Goal: Task Accomplishment & Management: Manage account settings

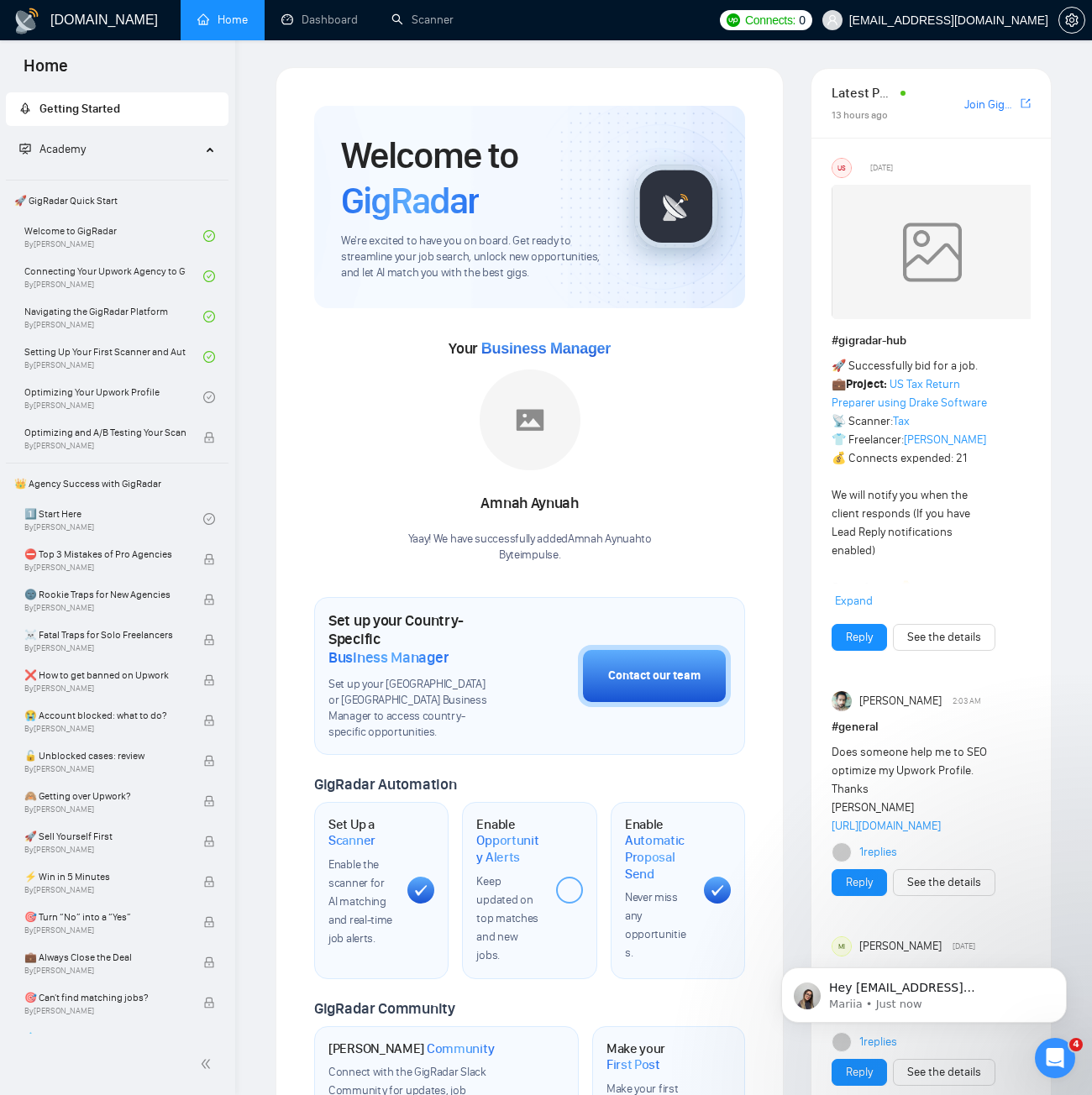
click at [803, 14] on span "Connects: 0" at bounding box center [765, 20] width 92 height 20
click at [829, 63] on span "Upwork Connects Balance: 0 / 350" at bounding box center [826, 63] width 187 height 10
click at [825, 119] on span "Auto Top-Up is OFF" at bounding box center [796, 118] width 86 height 10
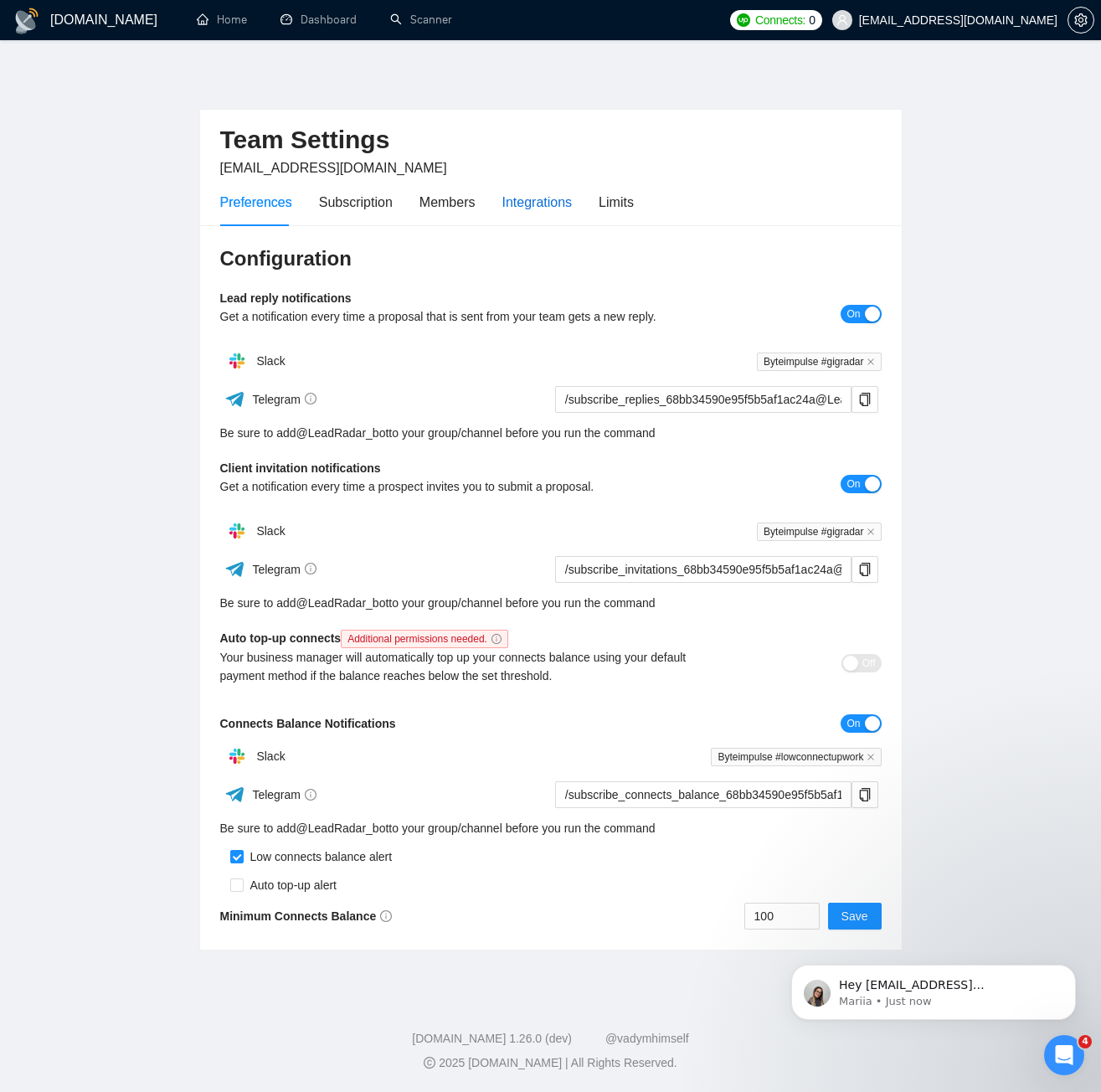
click at [520, 193] on div "Integrations" at bounding box center [538, 202] width 70 height 21
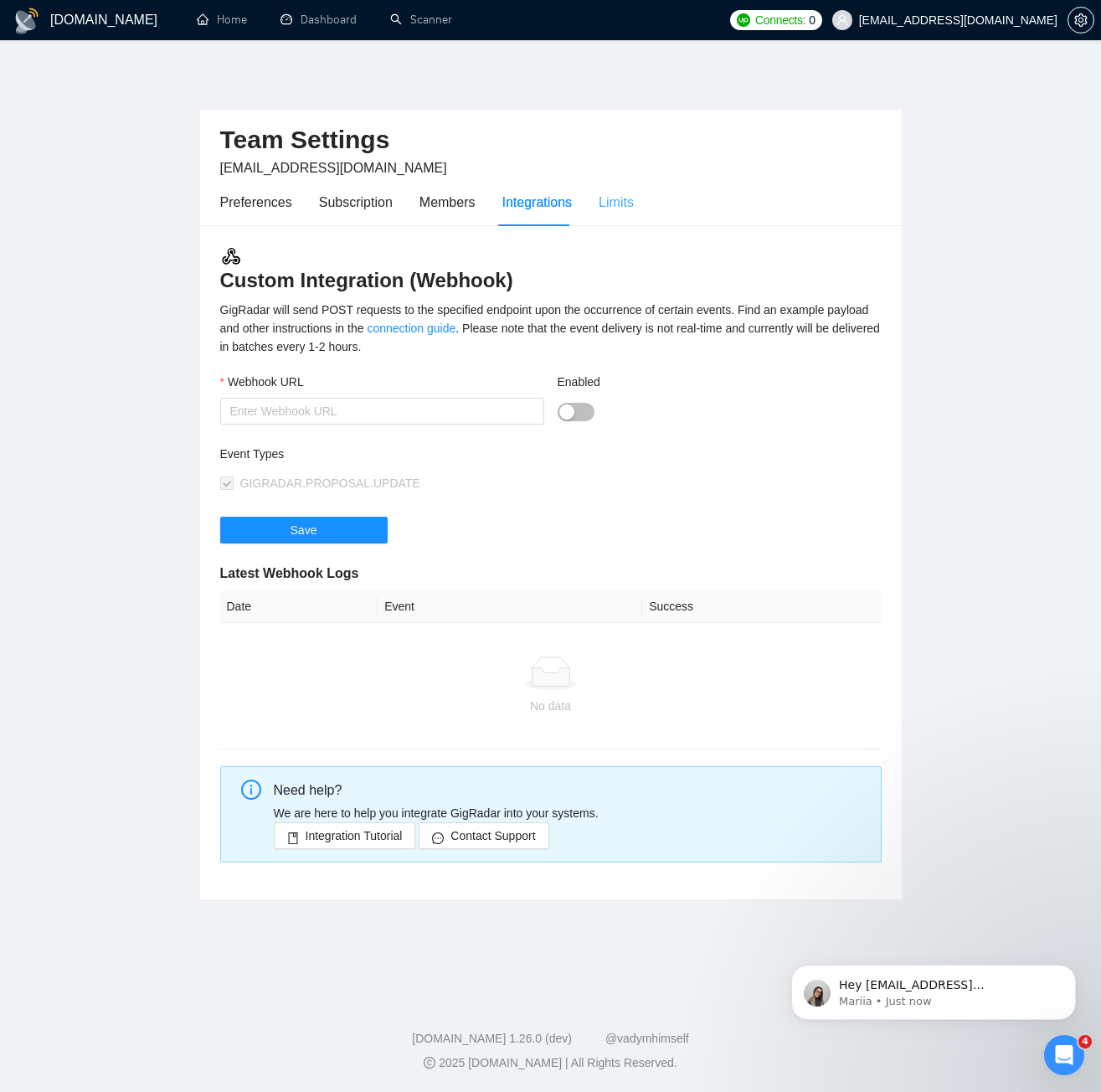
click at [624, 187] on div "Limits" at bounding box center [617, 203] width 35 height 48
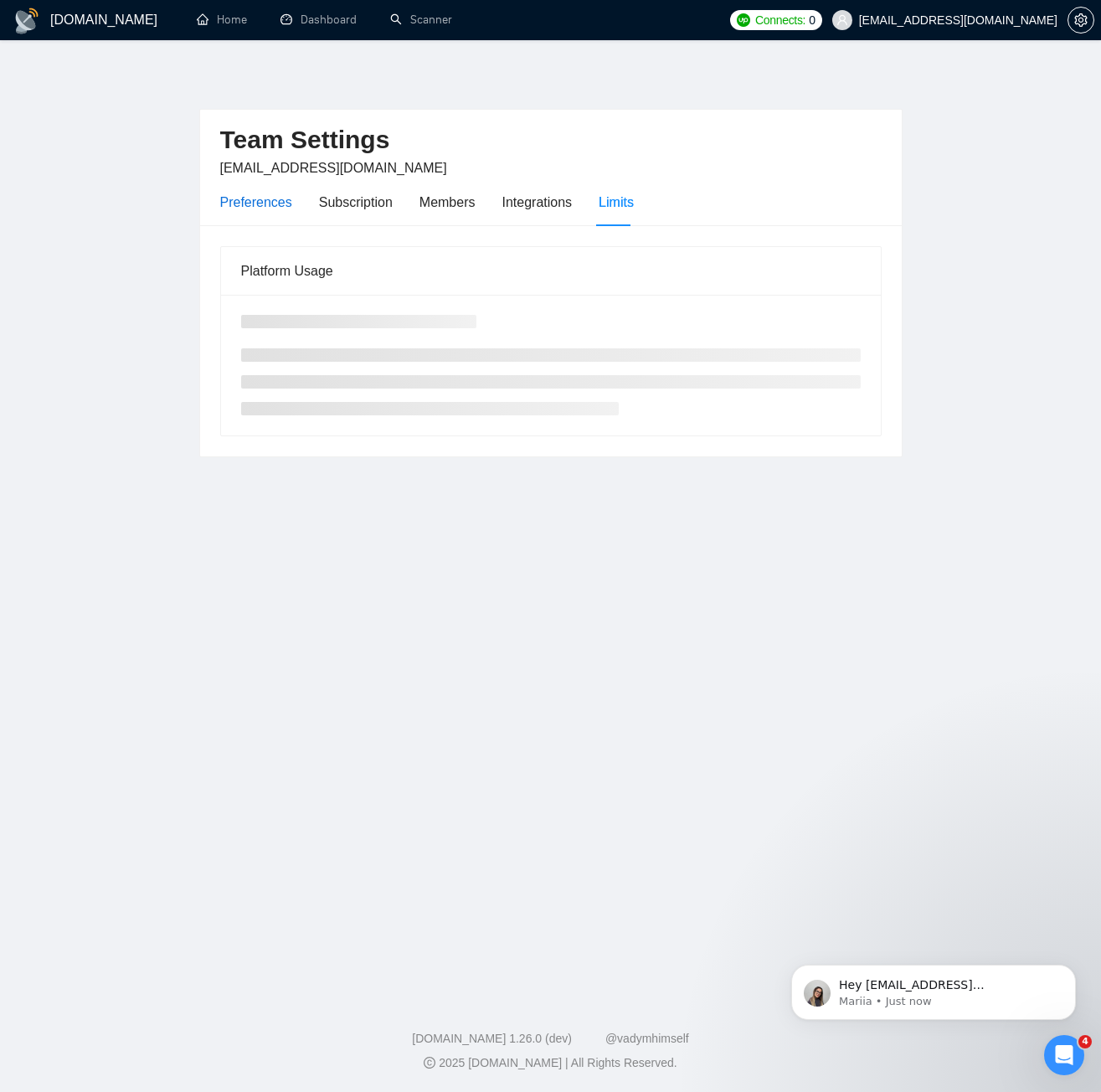
click at [270, 192] on div "Preferences" at bounding box center [256, 202] width 72 height 21
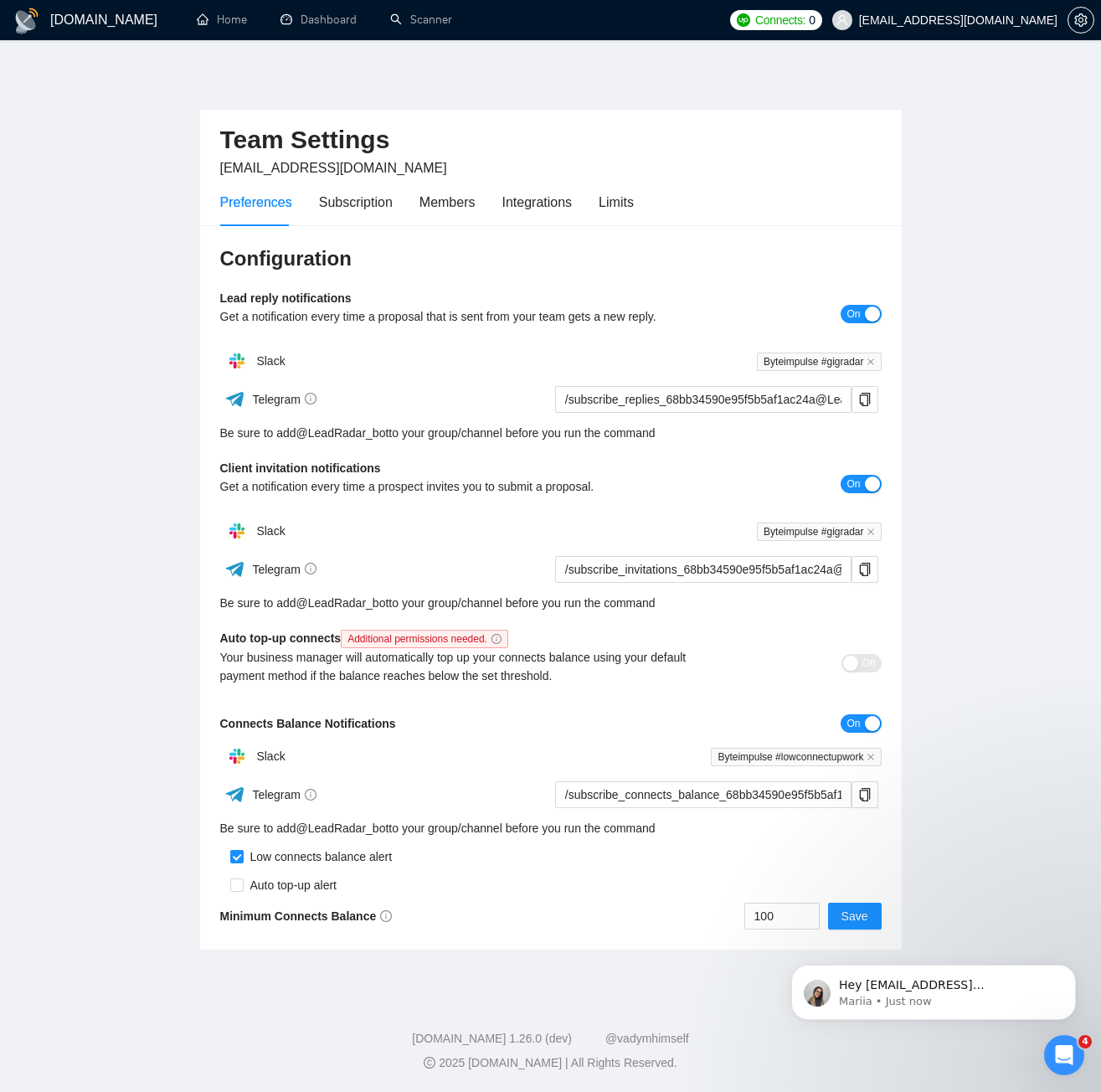
click at [806, 14] on span "Connects:" at bounding box center [781, 20] width 50 height 19
click at [1040, 1051] on div "Open Intercom Messenger" at bounding box center [1062, 1053] width 56 height 56
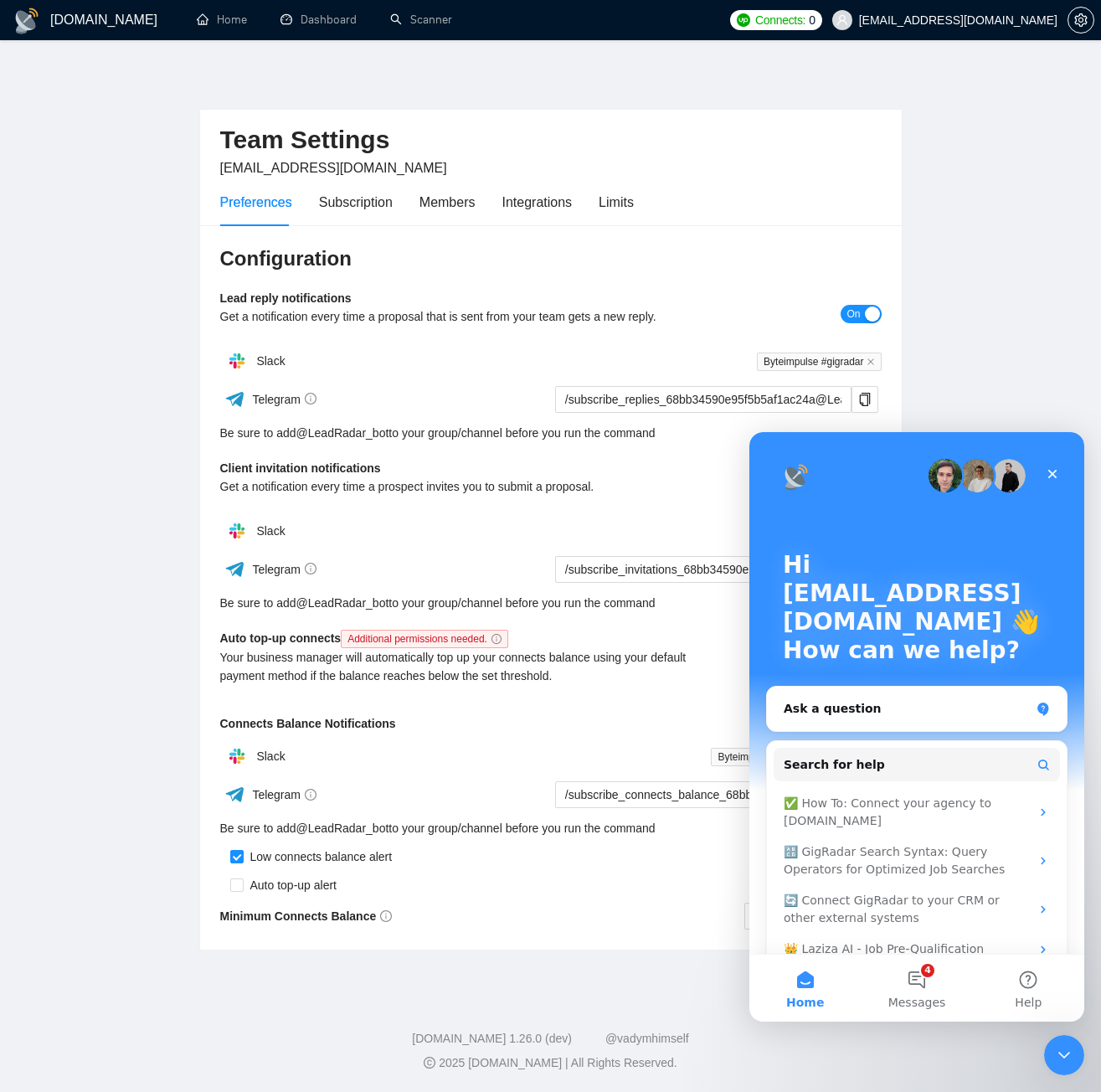
click at [964, 155] on main "Team Settings [EMAIL_ADDRESS][DOMAIN_NAME] Preferences Subscription Members Int…" at bounding box center [550, 515] width 1047 height 897
click at [1050, 467] on div "Close" at bounding box center [1052, 474] width 31 height 31
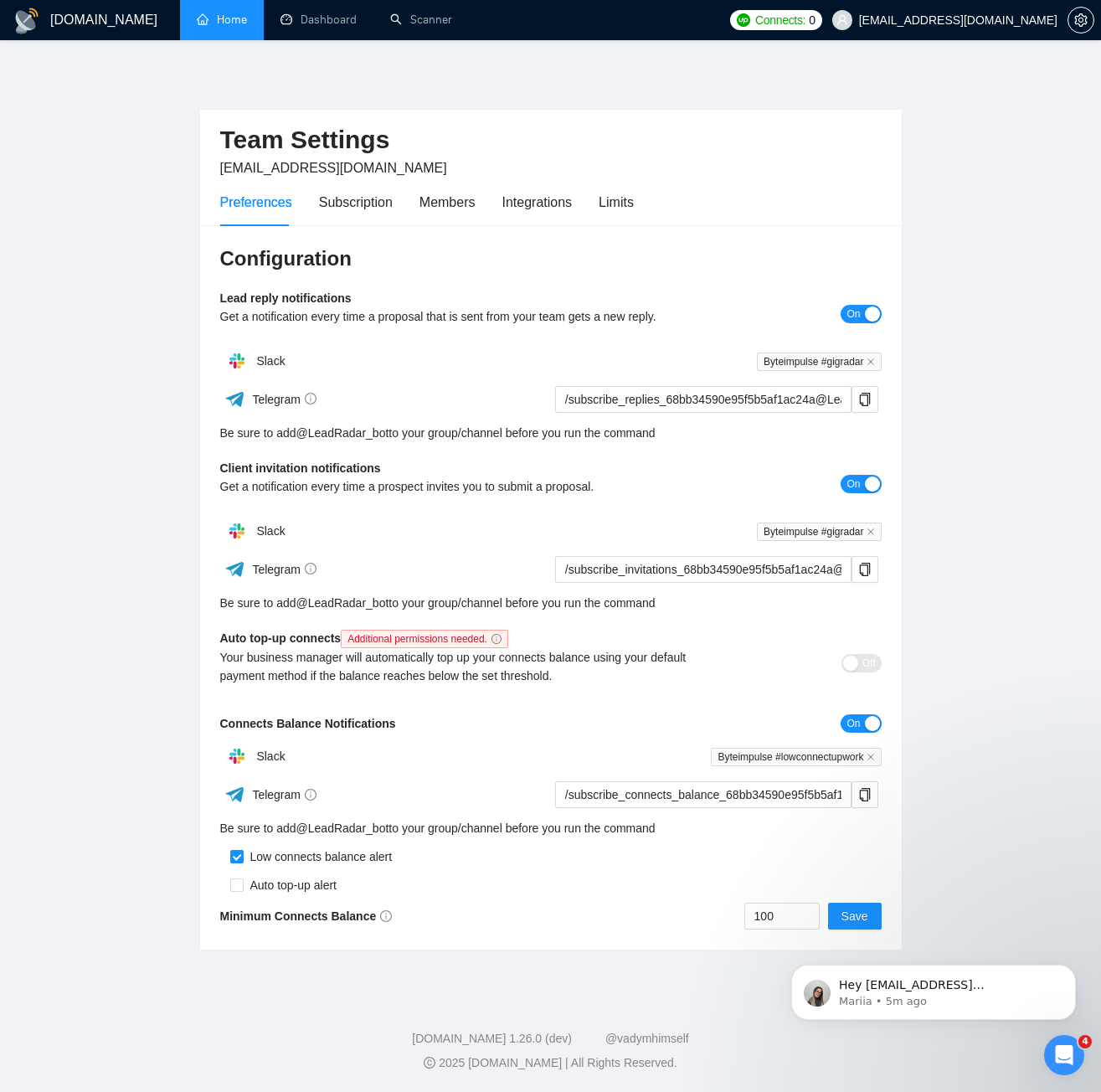
click at [219, 27] on link "Home" at bounding box center [222, 19] width 50 height 14
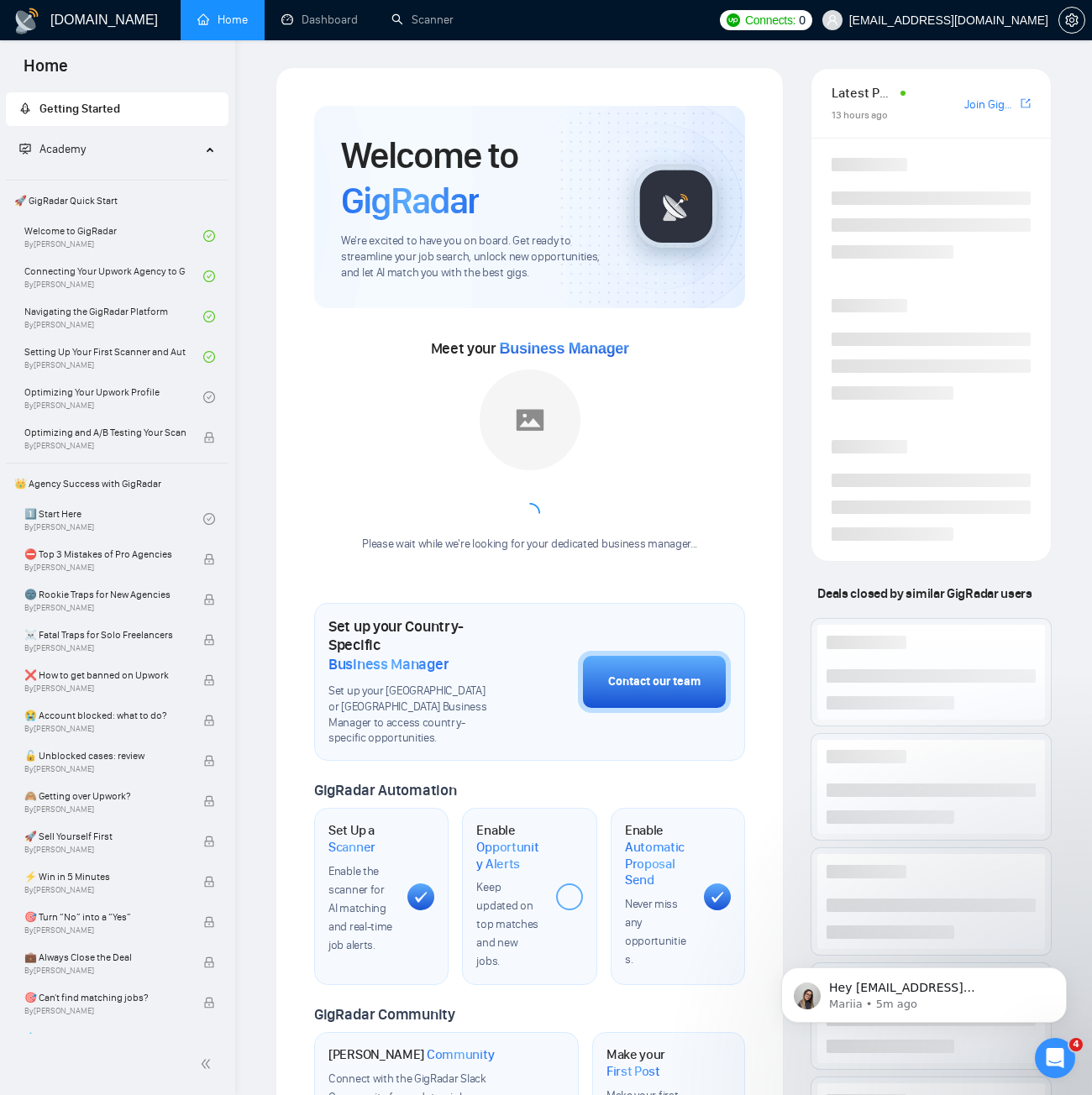
click at [795, 19] on span "Connects:" at bounding box center [770, 20] width 50 height 19
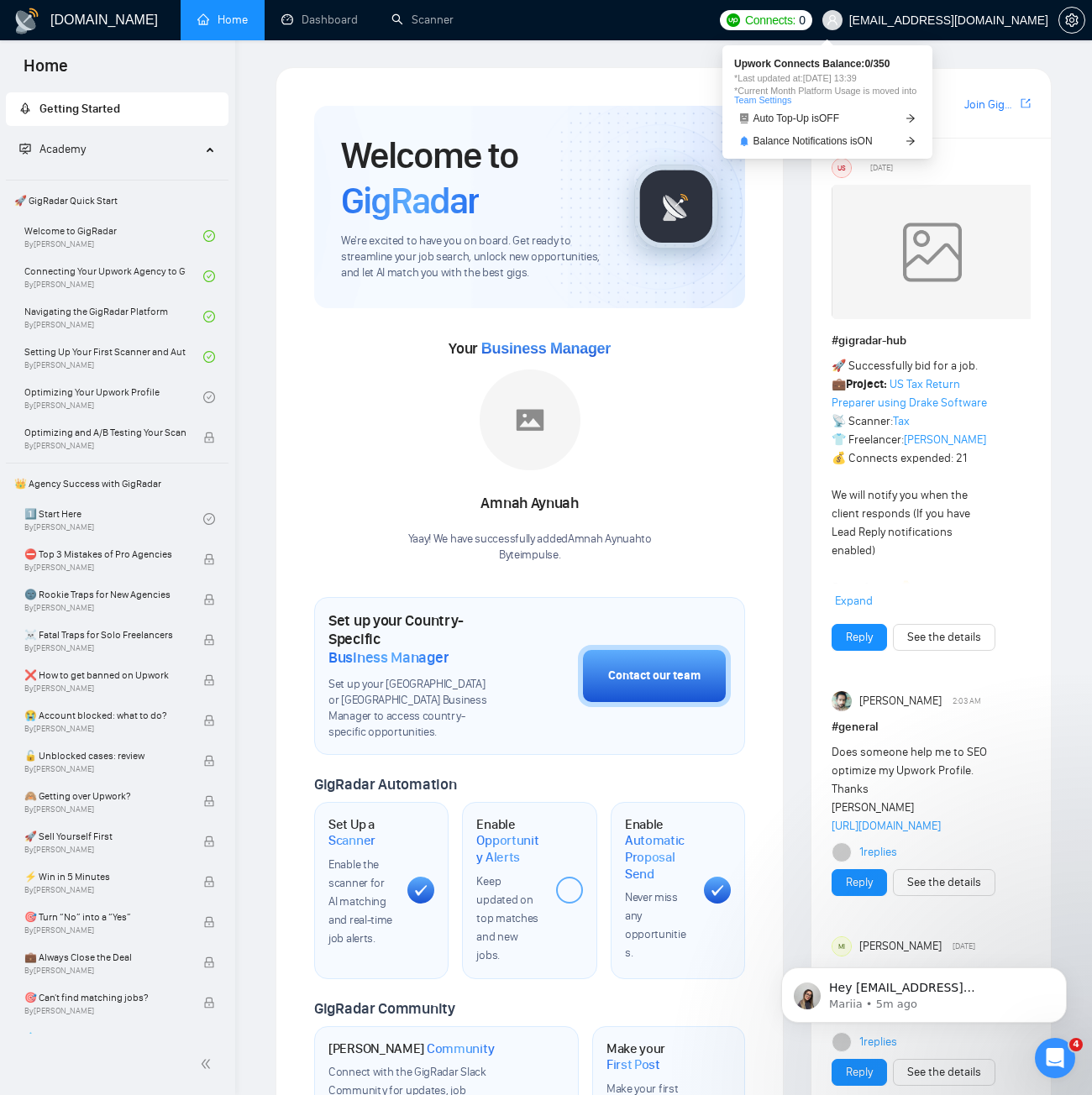
click at [760, 98] on link "Team Settings" at bounding box center [761, 99] width 57 height 10
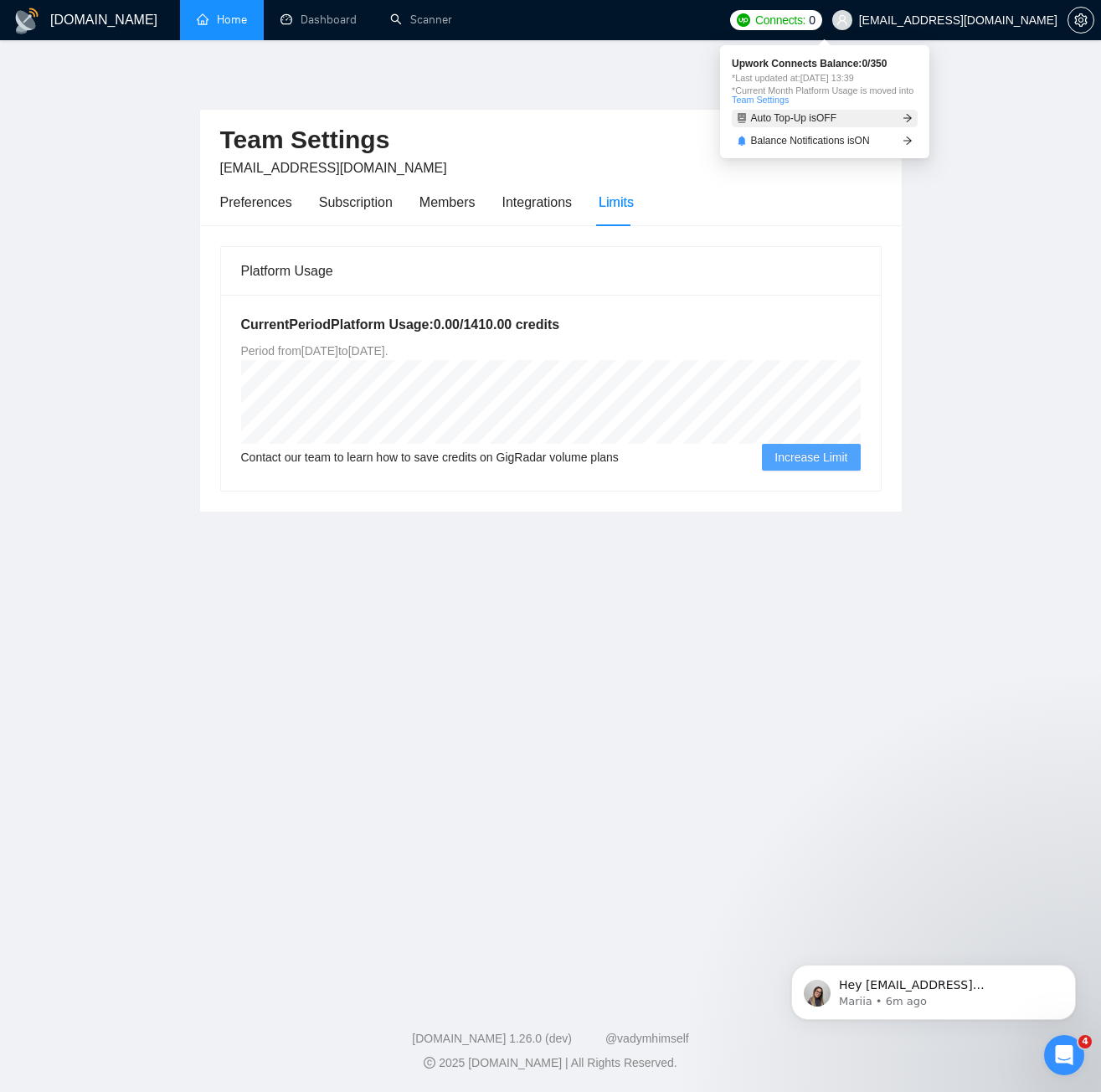
click at [807, 124] on link "Auto Top-Up is OFF" at bounding box center [824, 118] width 186 height 18
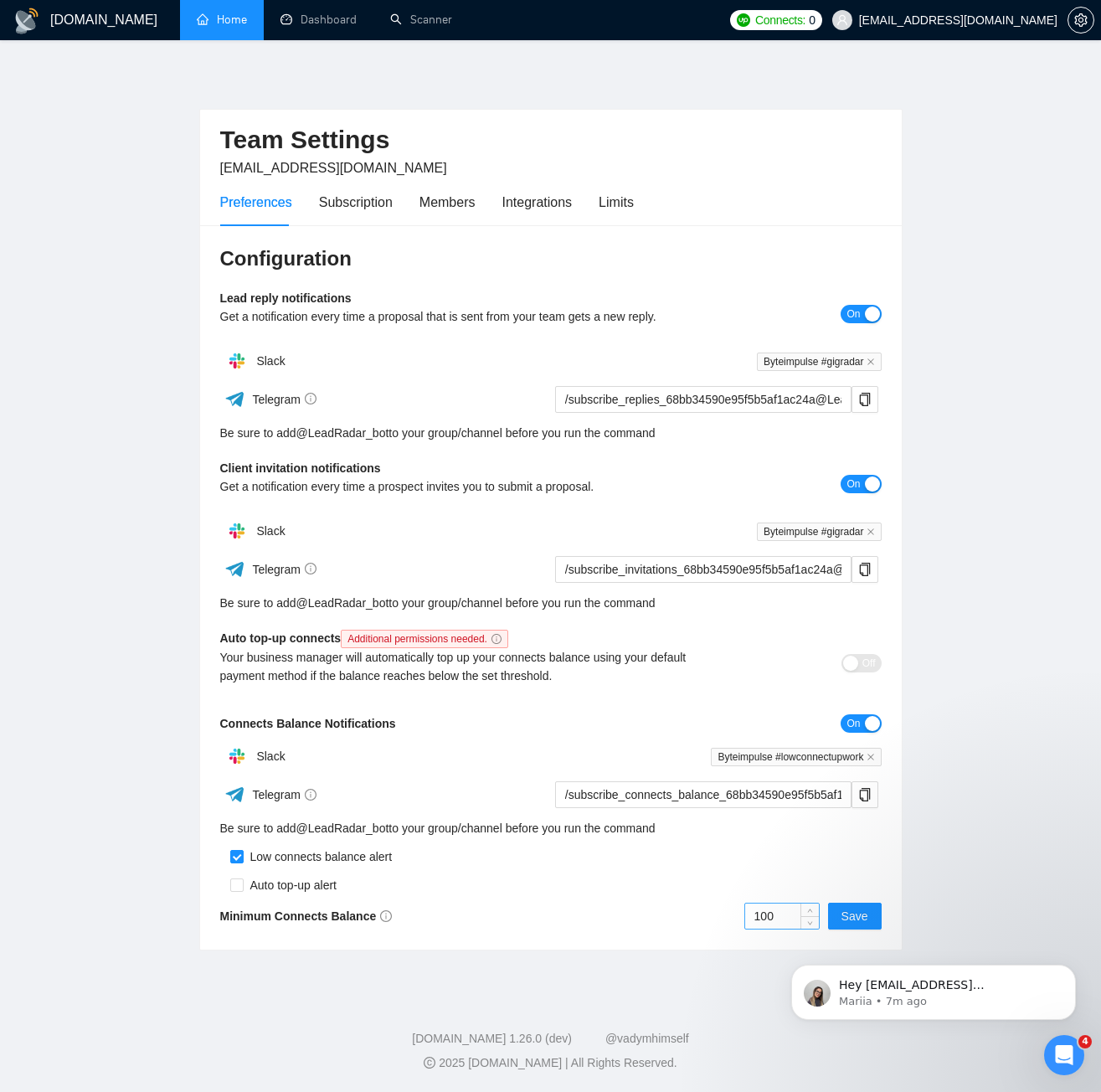
click at [764, 910] on input "100" at bounding box center [782, 916] width 74 height 25
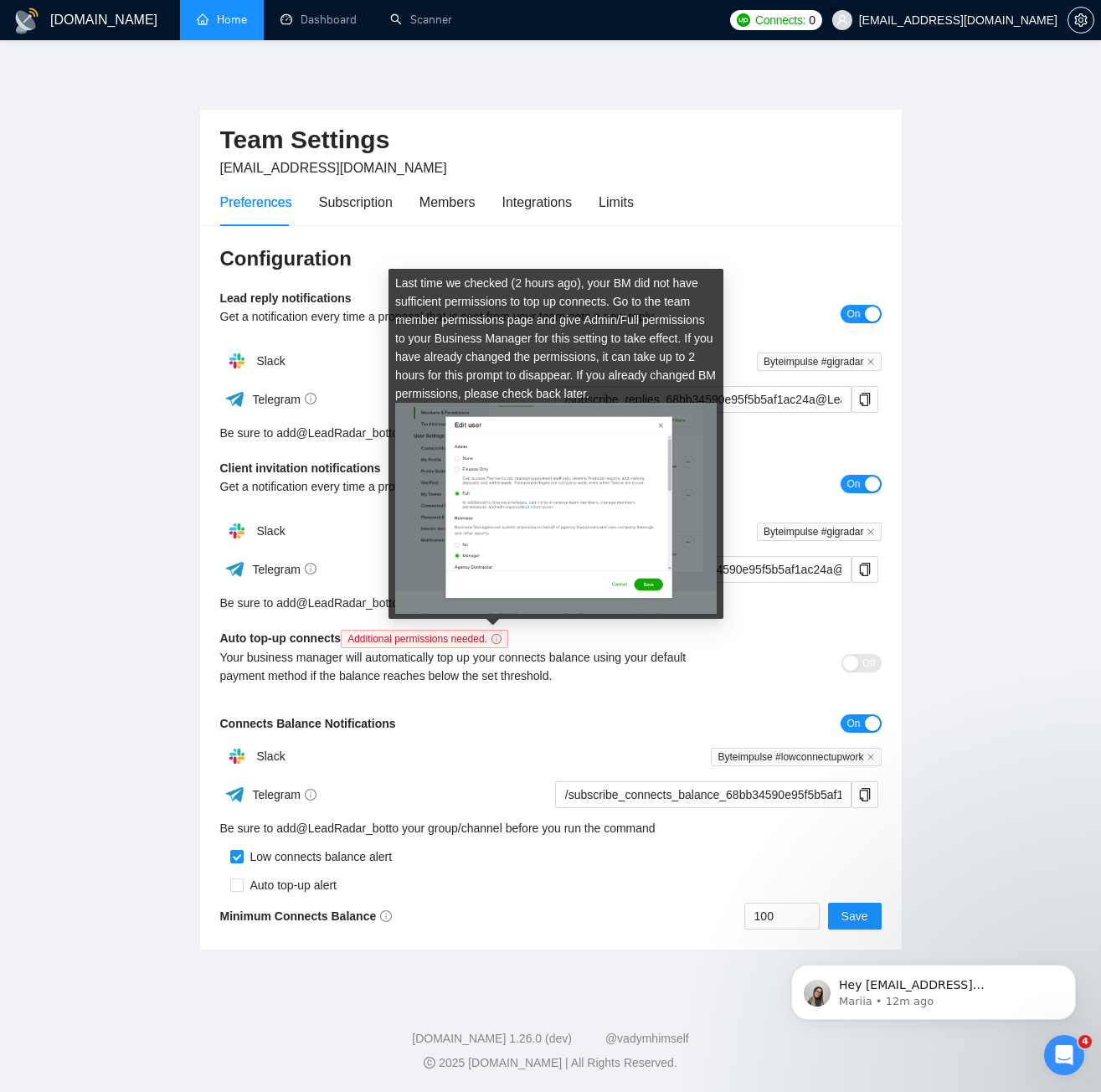
click at [475, 508] on img at bounding box center [556, 508] width 321 height 211
drag, startPoint x: 475, startPoint y: 501, endPoint x: 501, endPoint y: 509, distance: 27.2
click at [501, 509] on img at bounding box center [556, 508] width 321 height 211
